Goal: Task Accomplishment & Management: Complete application form

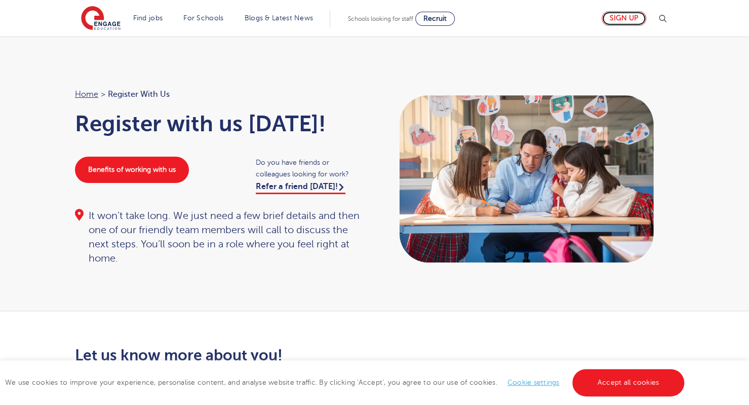
click at [630, 13] on link "Sign up" at bounding box center [624, 18] width 45 height 15
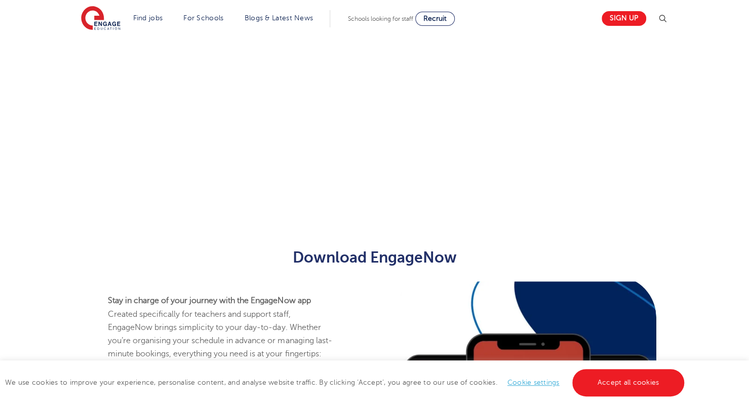
scroll to position [377, 0]
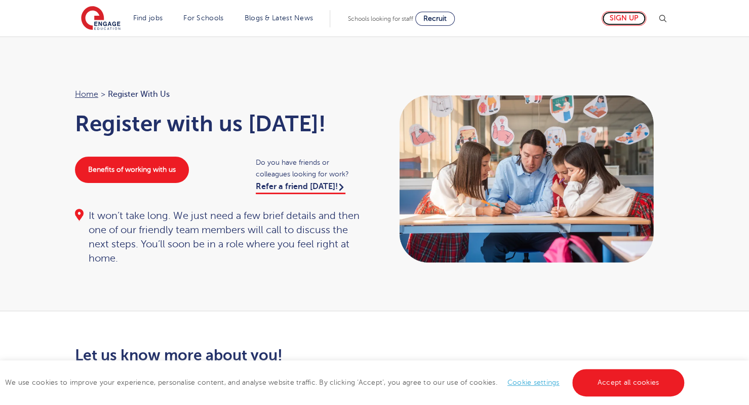
click at [638, 23] on link "Sign up" at bounding box center [624, 18] width 45 height 15
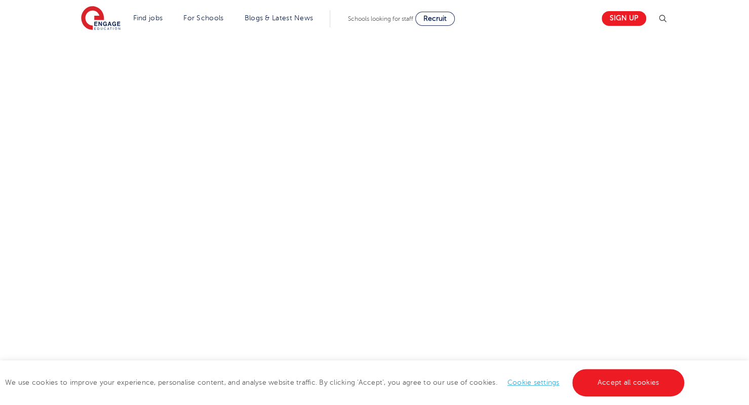
scroll to position [437, 0]
